Goal: Task Accomplishment & Management: Manage account settings

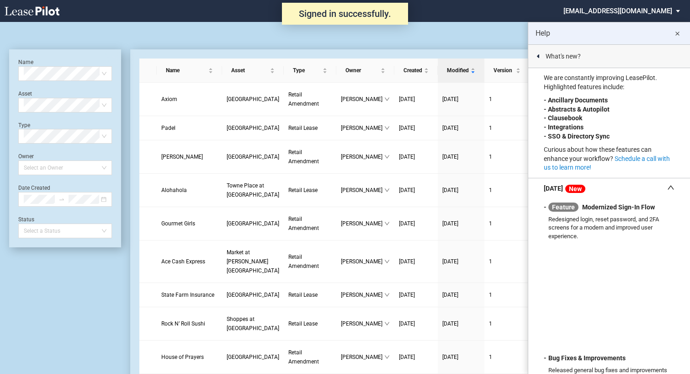
click at [679, 33] on md-icon "close" at bounding box center [677, 33] width 11 height 11
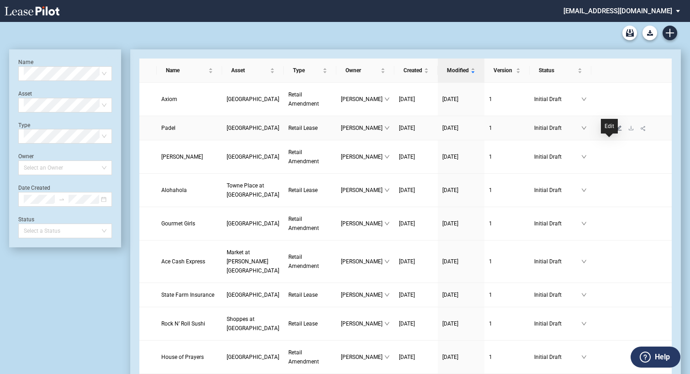
click at [617, 131] on icon "edit" at bounding box center [619, 127] width 5 height 5
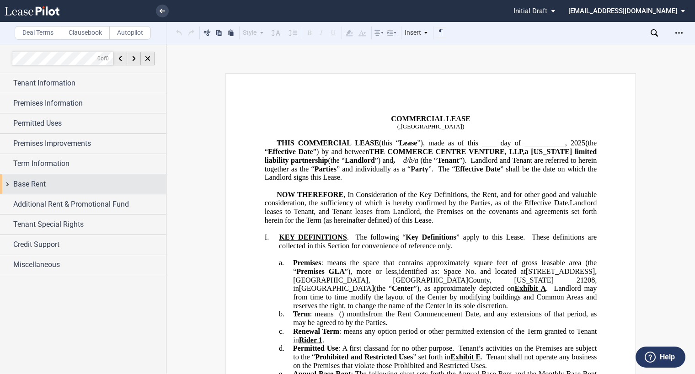
click at [45, 184] on span "Base Rent" at bounding box center [29, 184] width 32 height 11
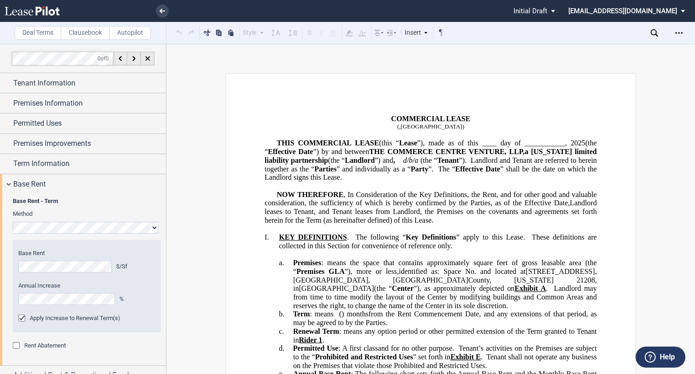
click at [18, 342] on div "Rent Abatement" at bounding box center [17, 346] width 9 height 9
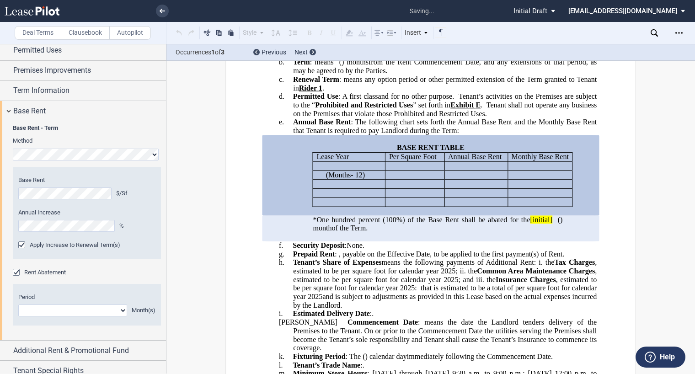
scroll to position [252, 0]
